Goal: Task Accomplishment & Management: Use online tool/utility

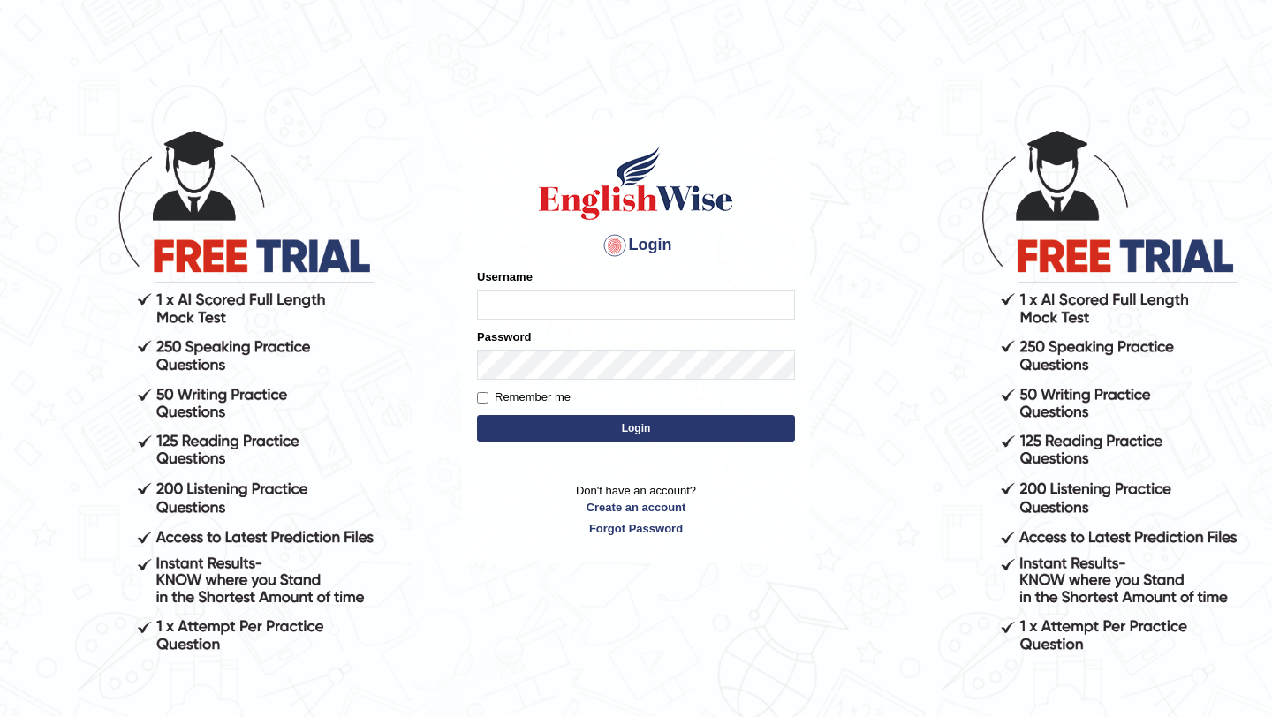
type input "burcin"
click at [636, 429] on button "Login" at bounding box center [636, 428] width 318 height 27
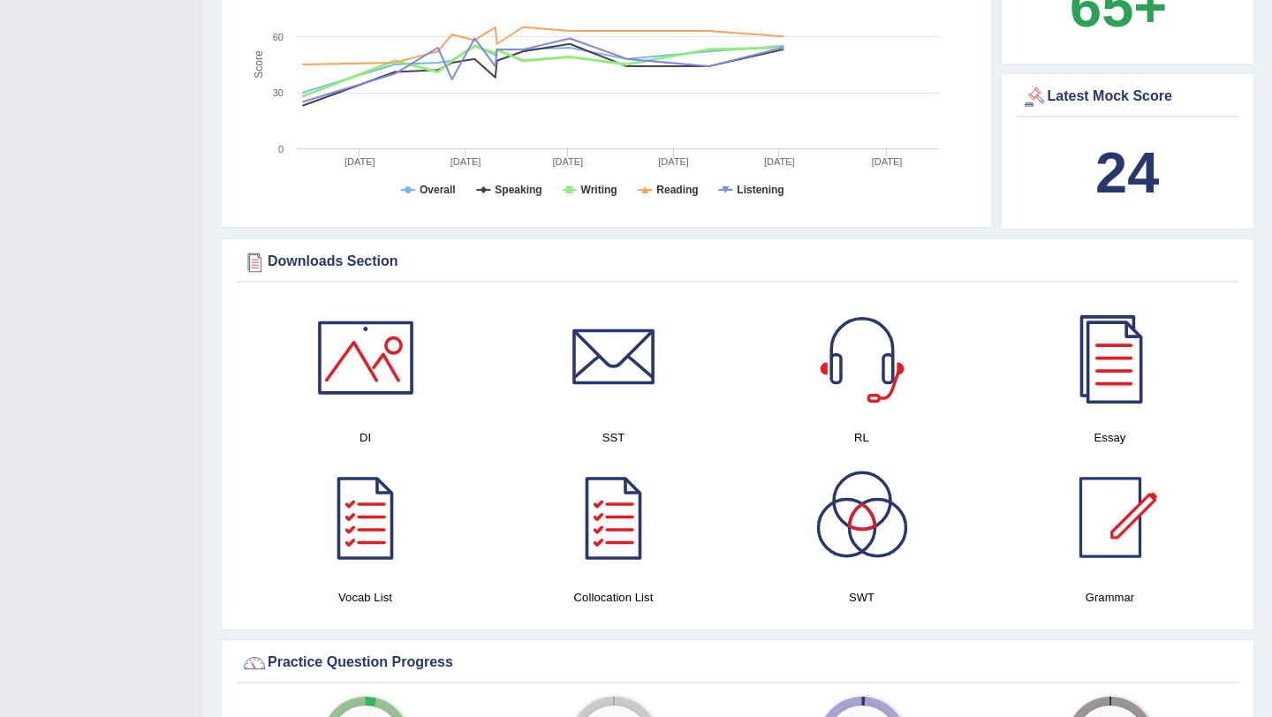
scroll to position [776, 0]
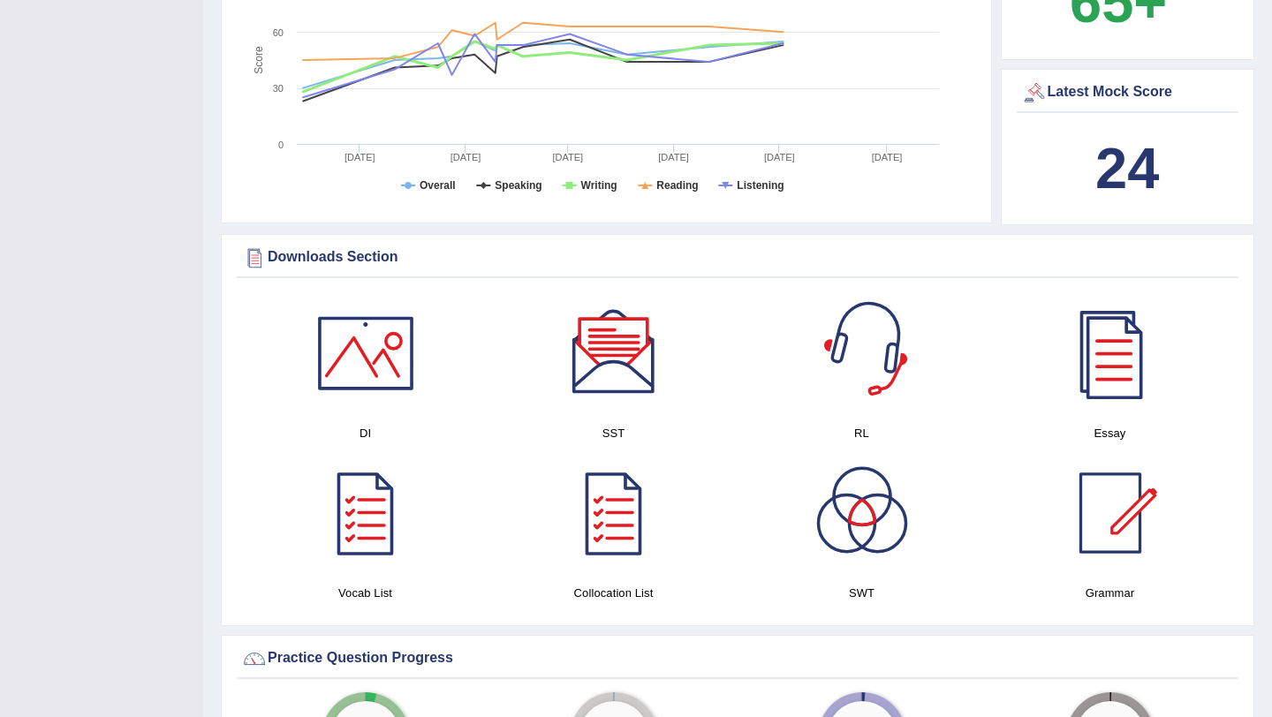
click at [865, 361] on div at bounding box center [862, 354] width 124 height 124
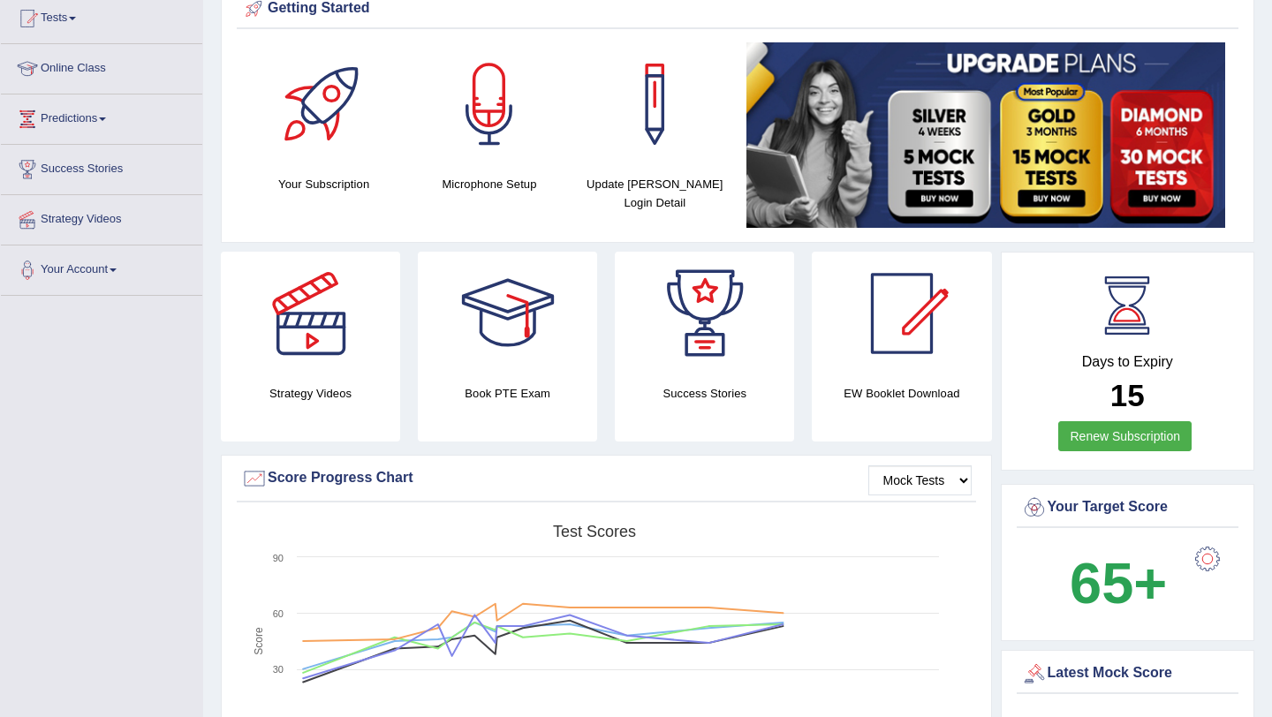
scroll to position [0, 0]
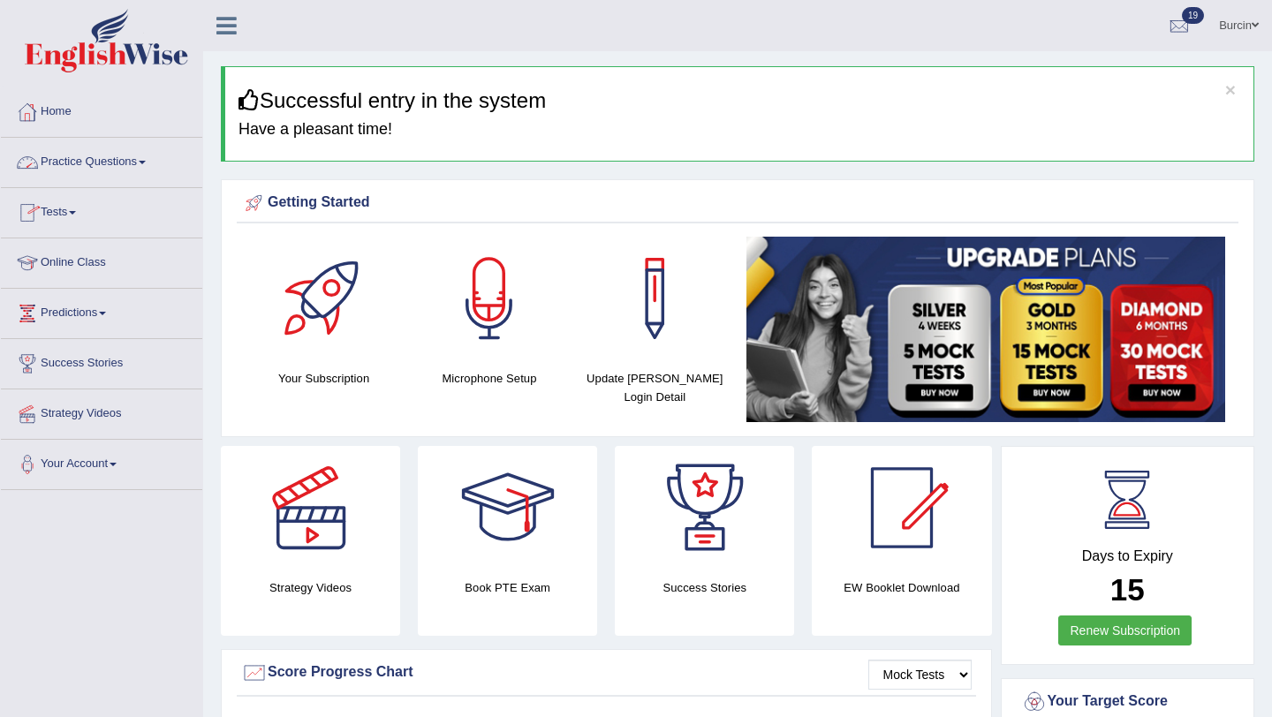
click at [71, 118] on link "Home" at bounding box center [101, 109] width 201 height 44
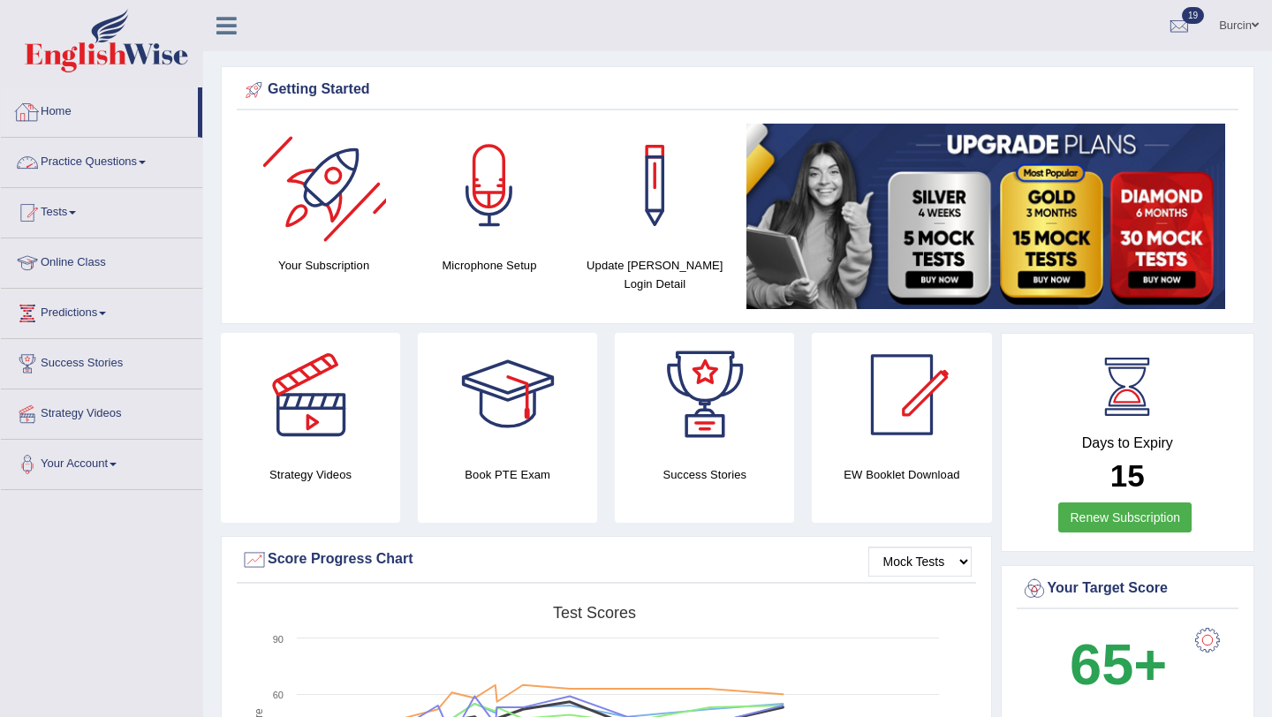
click at [131, 164] on link "Practice Questions" at bounding box center [101, 160] width 201 height 44
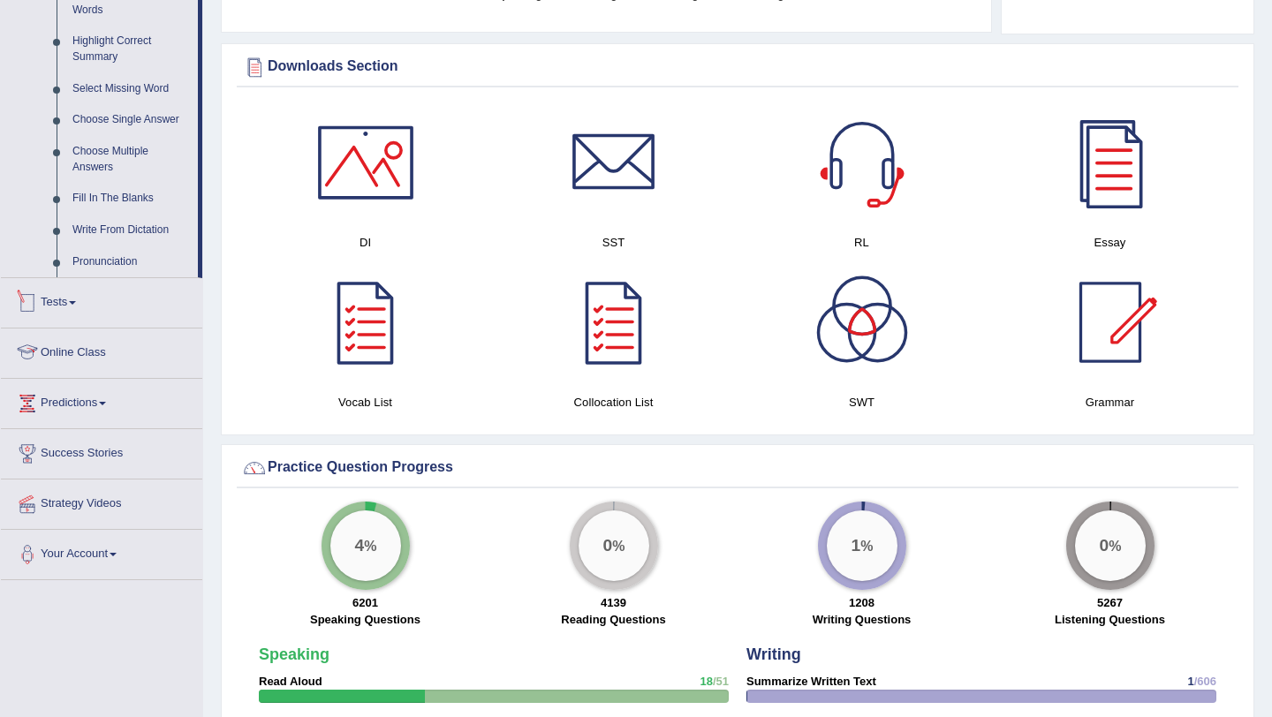
click at [76, 305] on span at bounding box center [72, 303] width 7 height 4
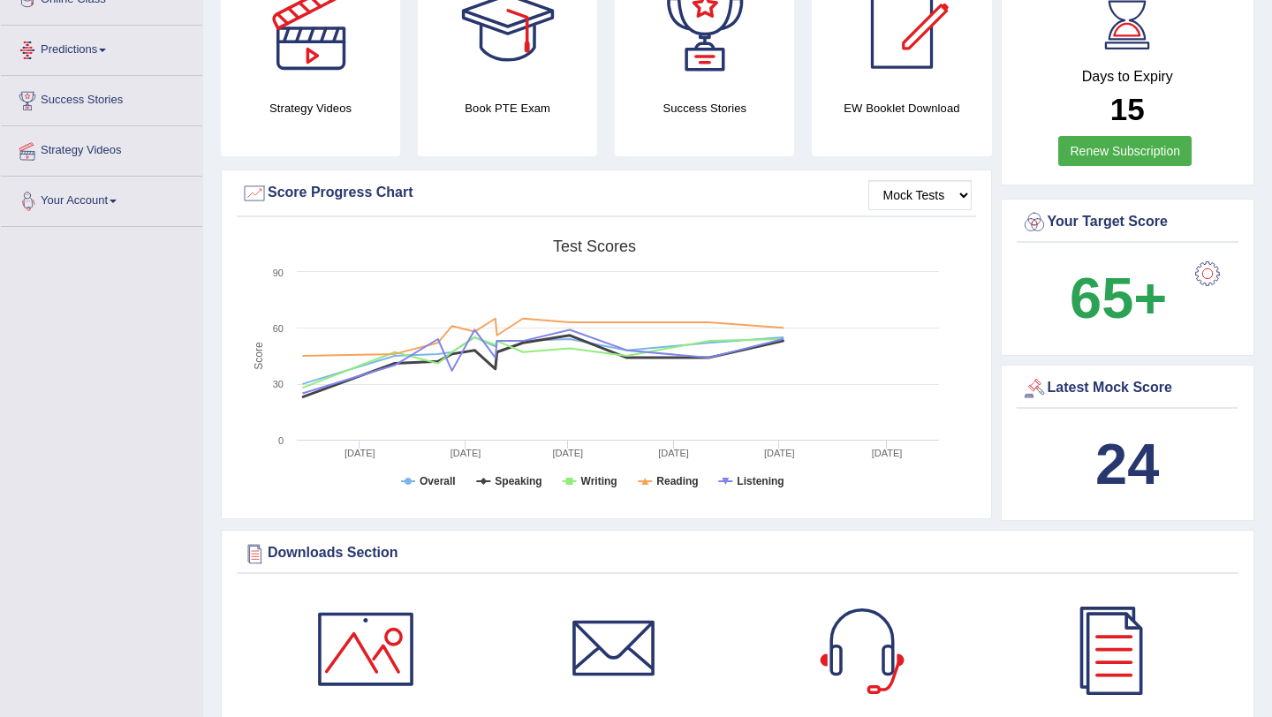
scroll to position [195, 0]
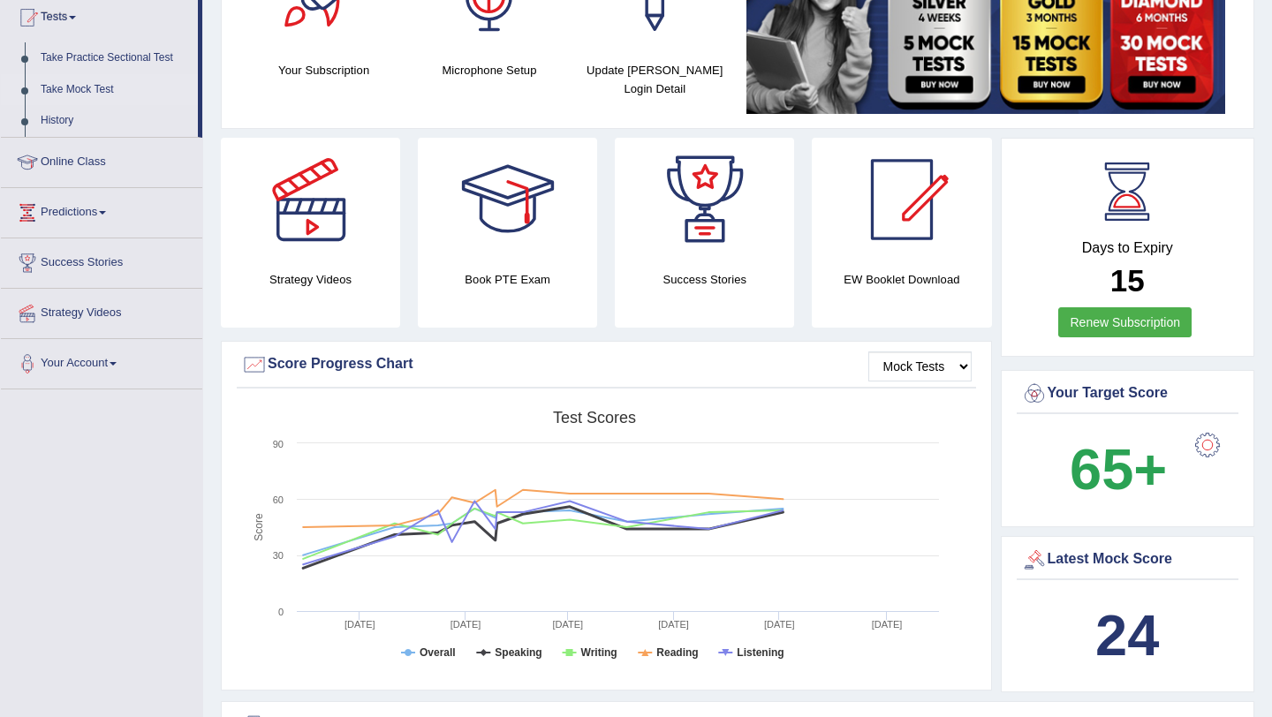
click at [102, 86] on link "Take Mock Test" at bounding box center [115, 90] width 165 height 32
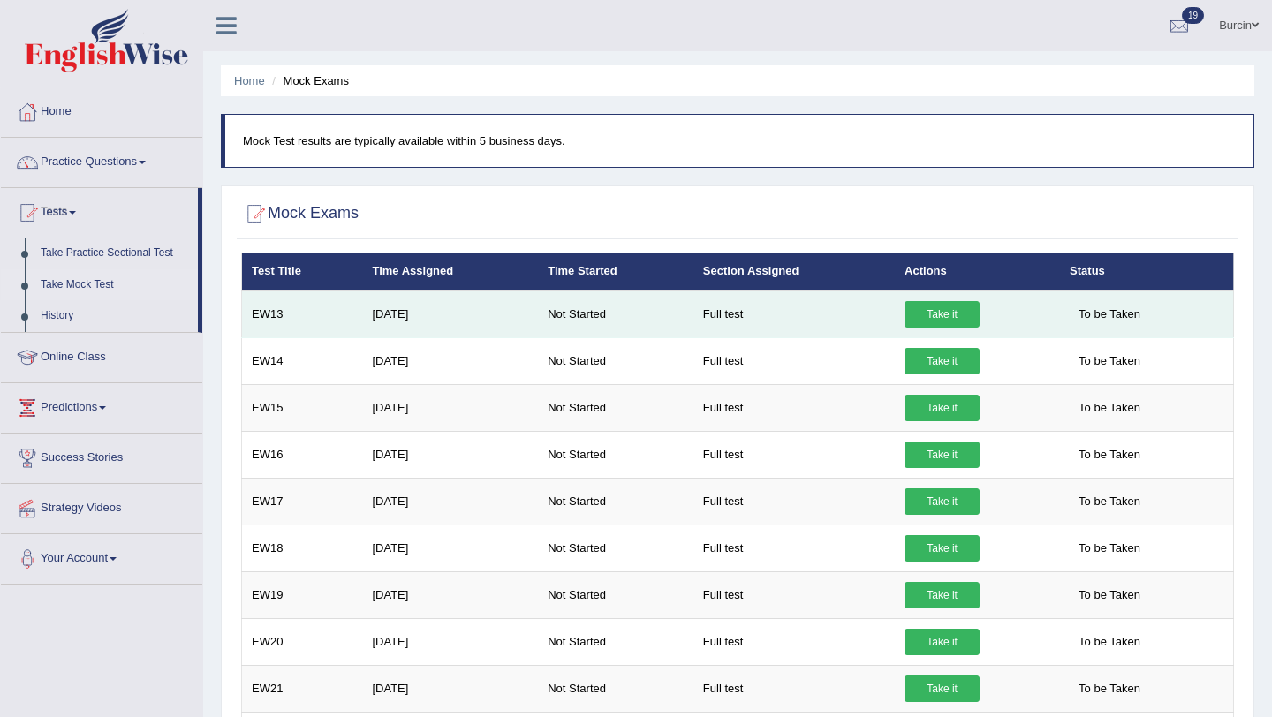
click at [940, 315] on link "Take it" at bounding box center [942, 314] width 75 height 27
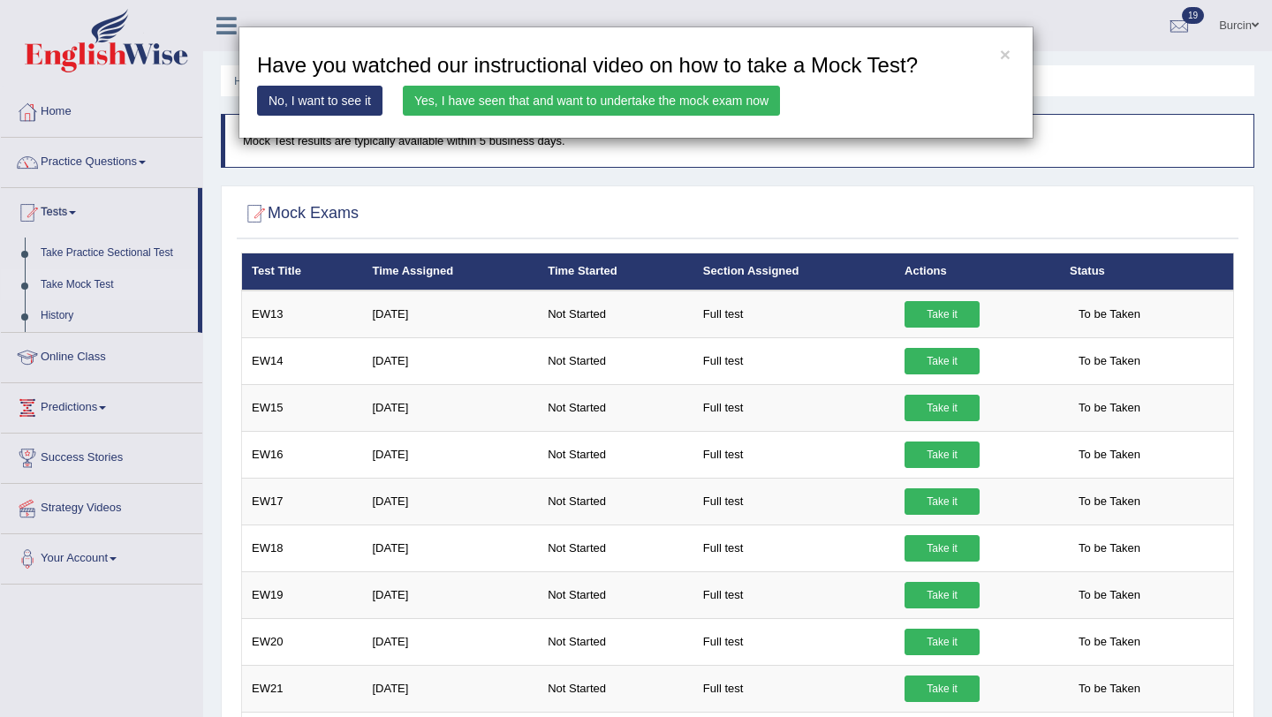
click at [629, 99] on link "Yes, I have seen that and want to undertake the mock exam now" at bounding box center [591, 101] width 377 height 30
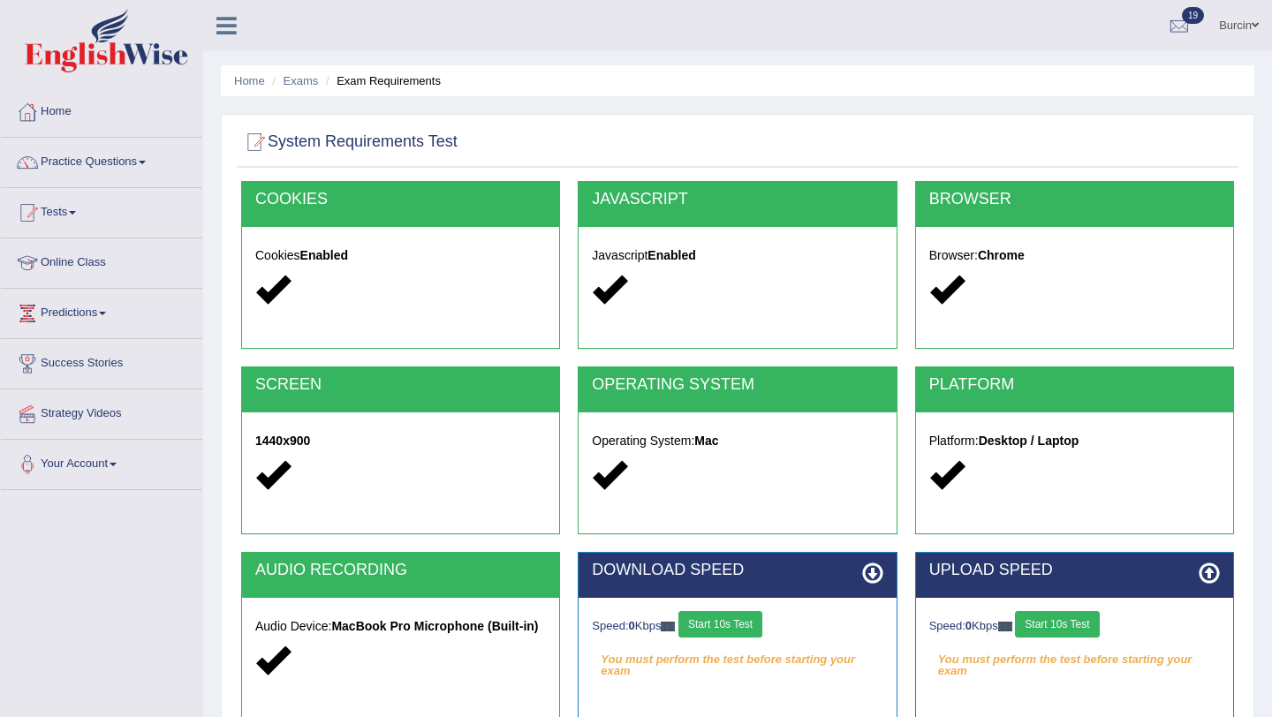
click at [762, 628] on button "Start 10s Test" at bounding box center [720, 624] width 84 height 27
click at [1073, 621] on button "Start 10s Test" at bounding box center [1057, 624] width 84 height 27
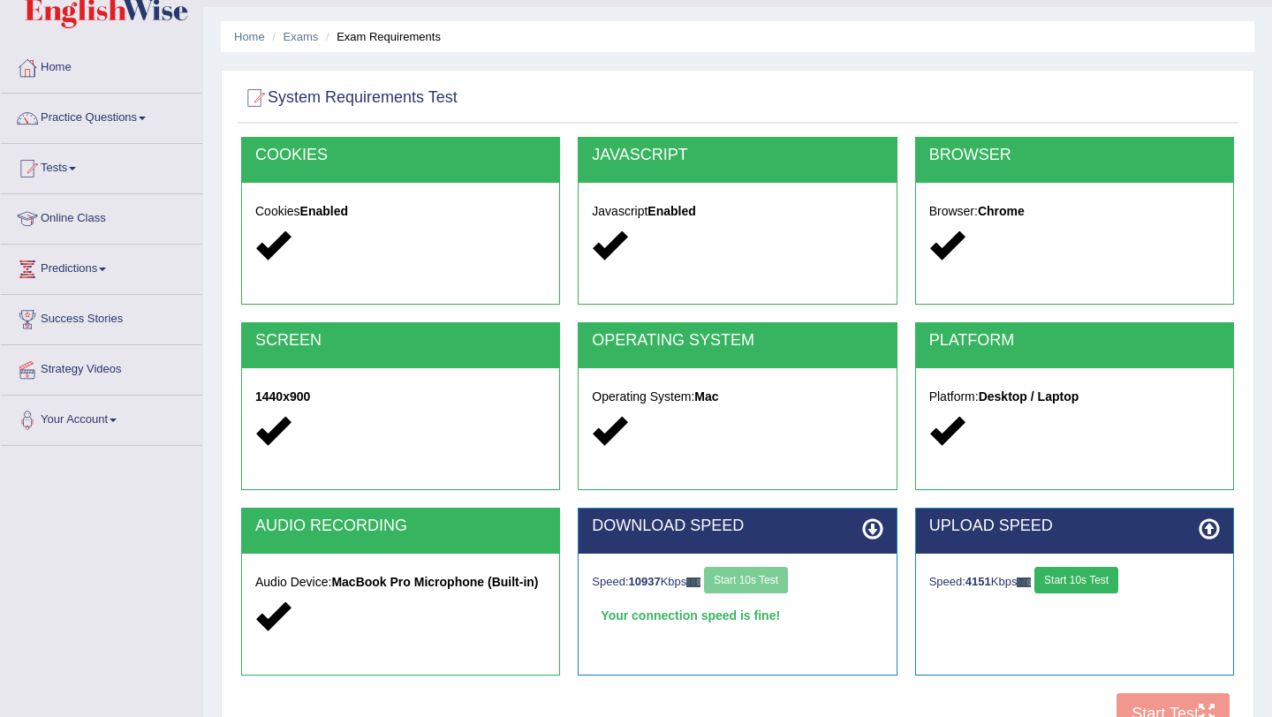
scroll to position [91, 0]
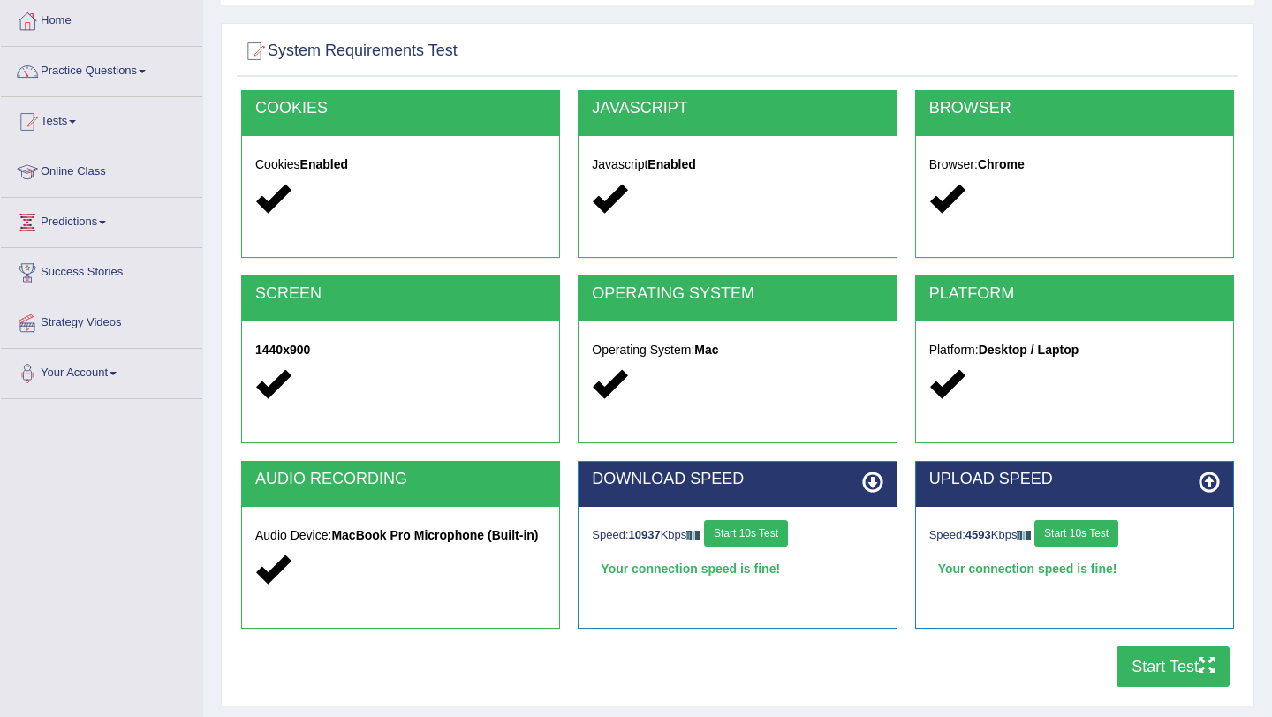
click at [1166, 666] on button "Start Test" at bounding box center [1173, 667] width 113 height 41
